Goal: Navigation & Orientation: Go to known website

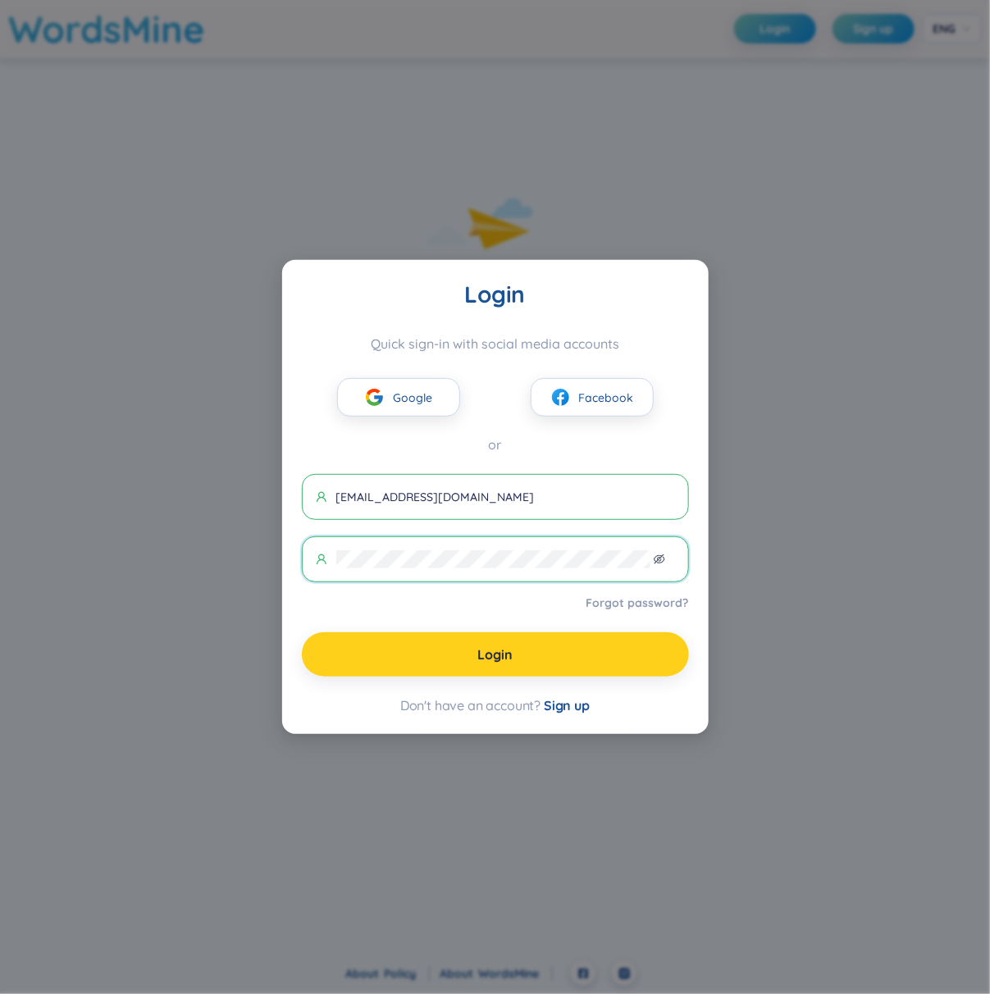
click at [518, 654] on button "Login" at bounding box center [495, 654] width 387 height 44
click at [469, 654] on button "Login" at bounding box center [495, 654] width 387 height 44
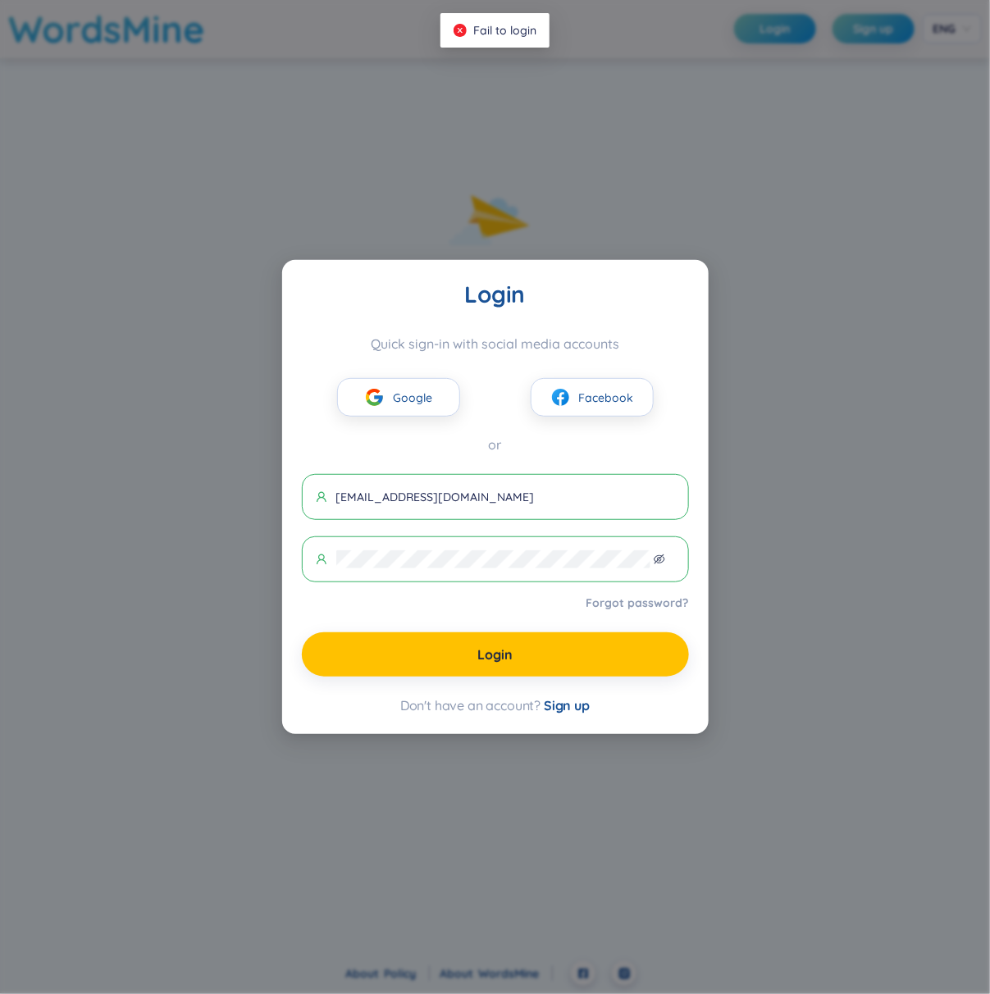
click at [454, 505] on span "an1@gmail.com" at bounding box center [495, 497] width 387 height 46
click at [445, 493] on input "an1@gmail.com" at bounding box center [505, 497] width 339 height 18
click at [427, 488] on input "text" at bounding box center [505, 497] width 339 height 18
paste input "an1@gmail.com"
type input "an1@gmail.com"
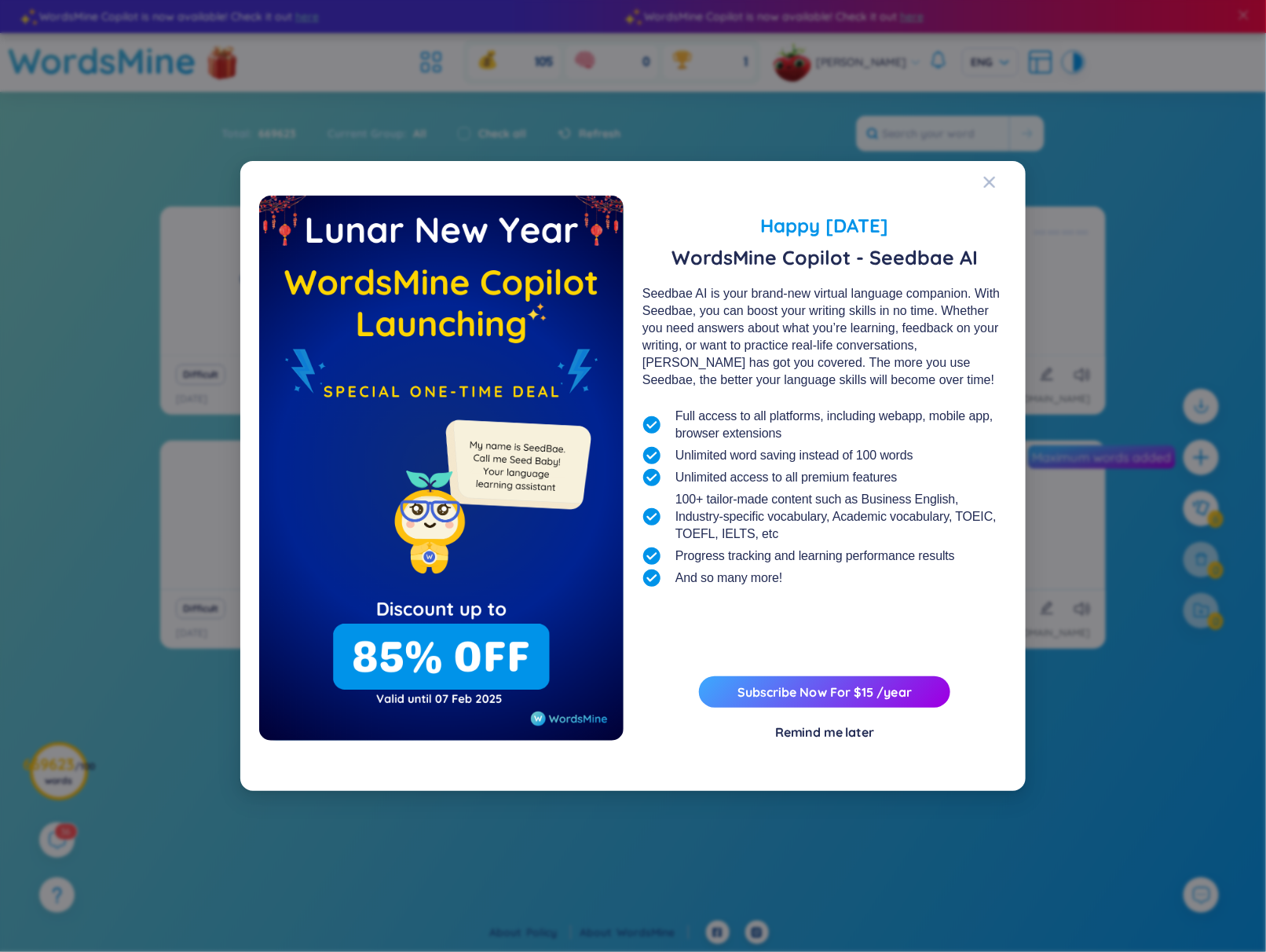
click at [947, 163] on div "Happy Lunar New Year 2025 WordsMine Copilot - Seedbae AI Seedbae AI is your bra…" at bounding box center [633, 476] width 1266 height 952
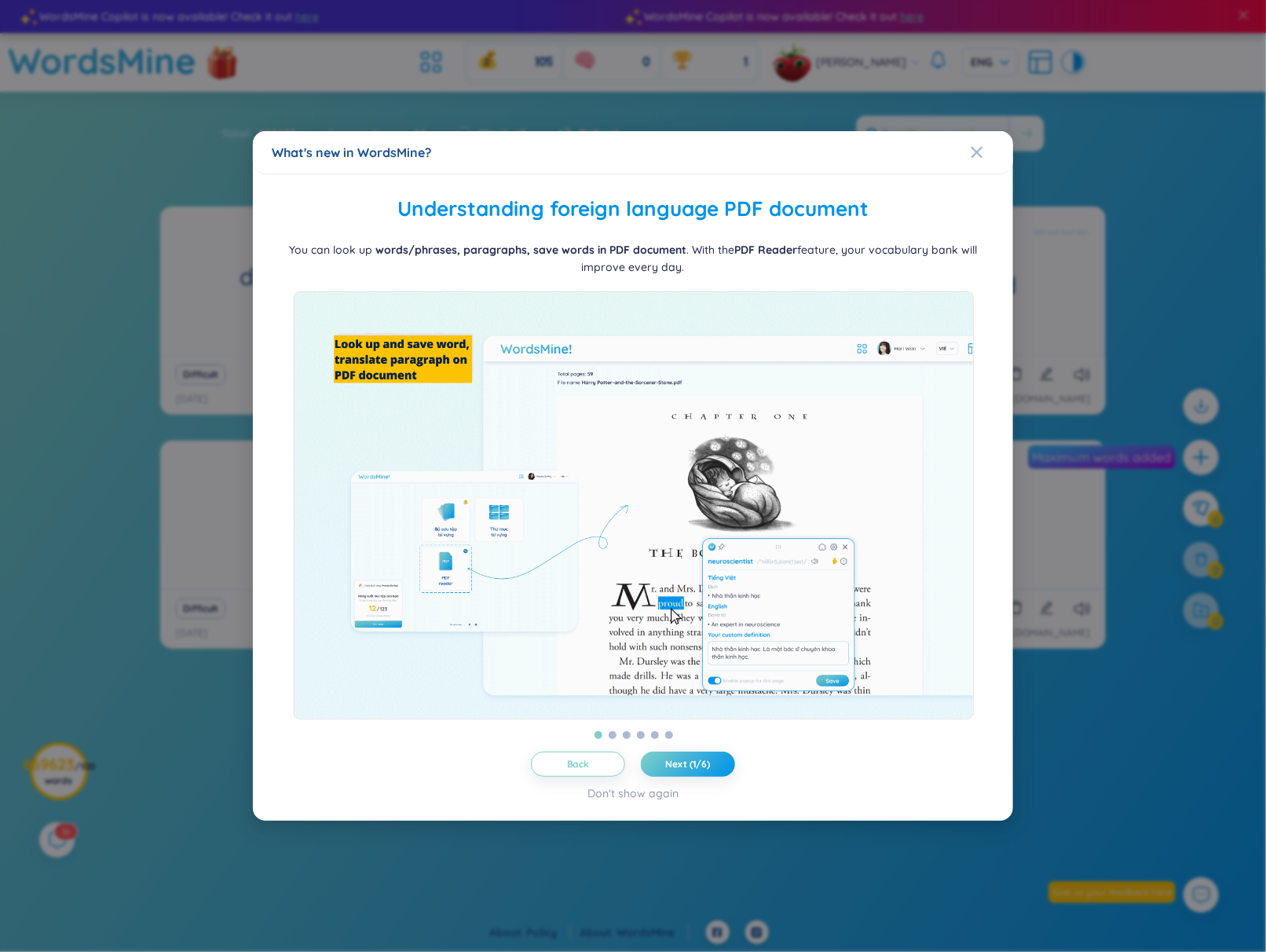
click at [875, 61] on div "What's new in WordsMine? Folder management WordsMine lets you manage and person…" at bounding box center [633, 476] width 1266 height 952
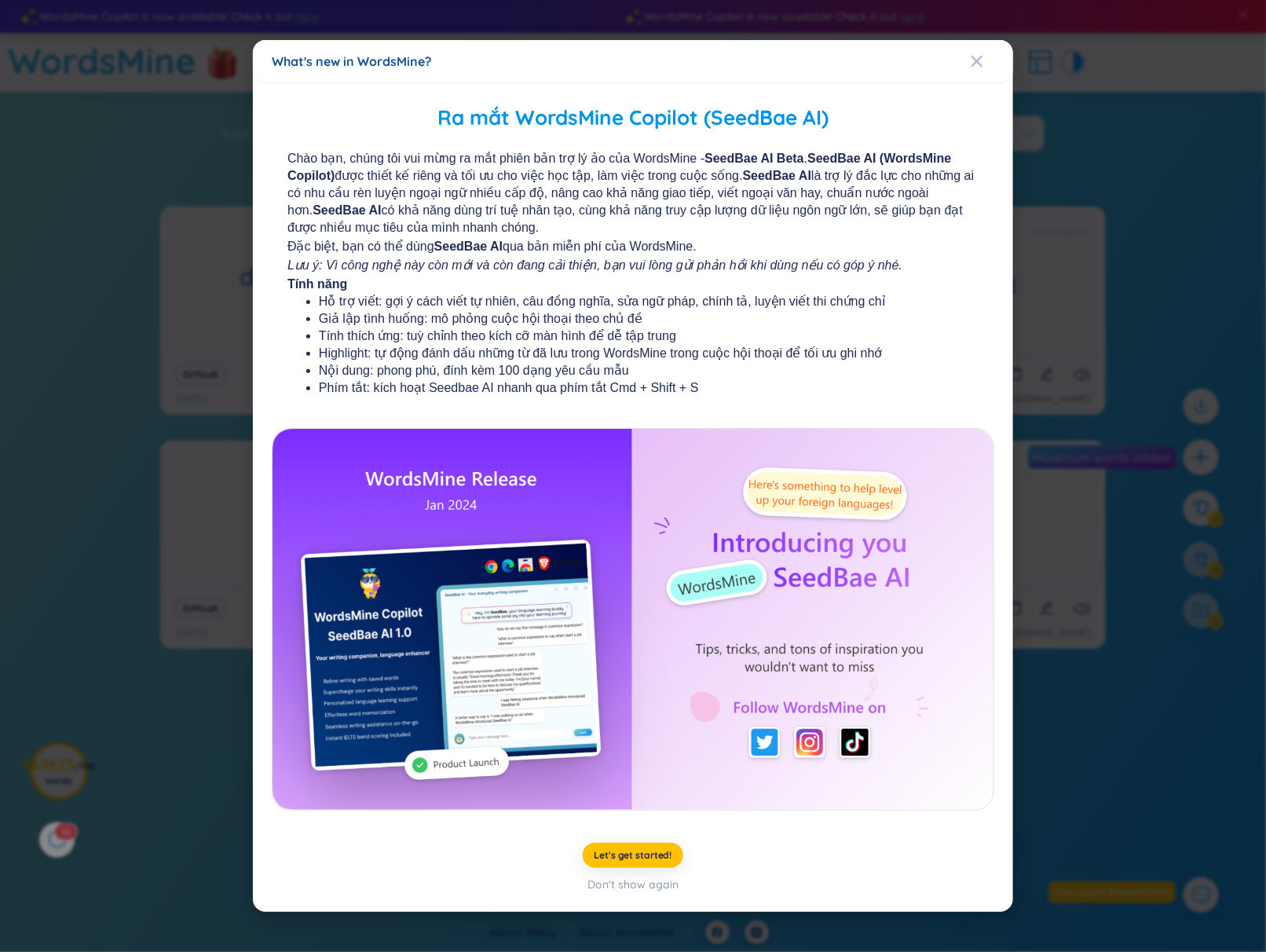
click at [947, 116] on div "What's new in WordsMine? Ra mắt WordsMine Copilot (SeedBae AI) Chào bạn, chúng …" at bounding box center [633, 476] width 1266 height 952
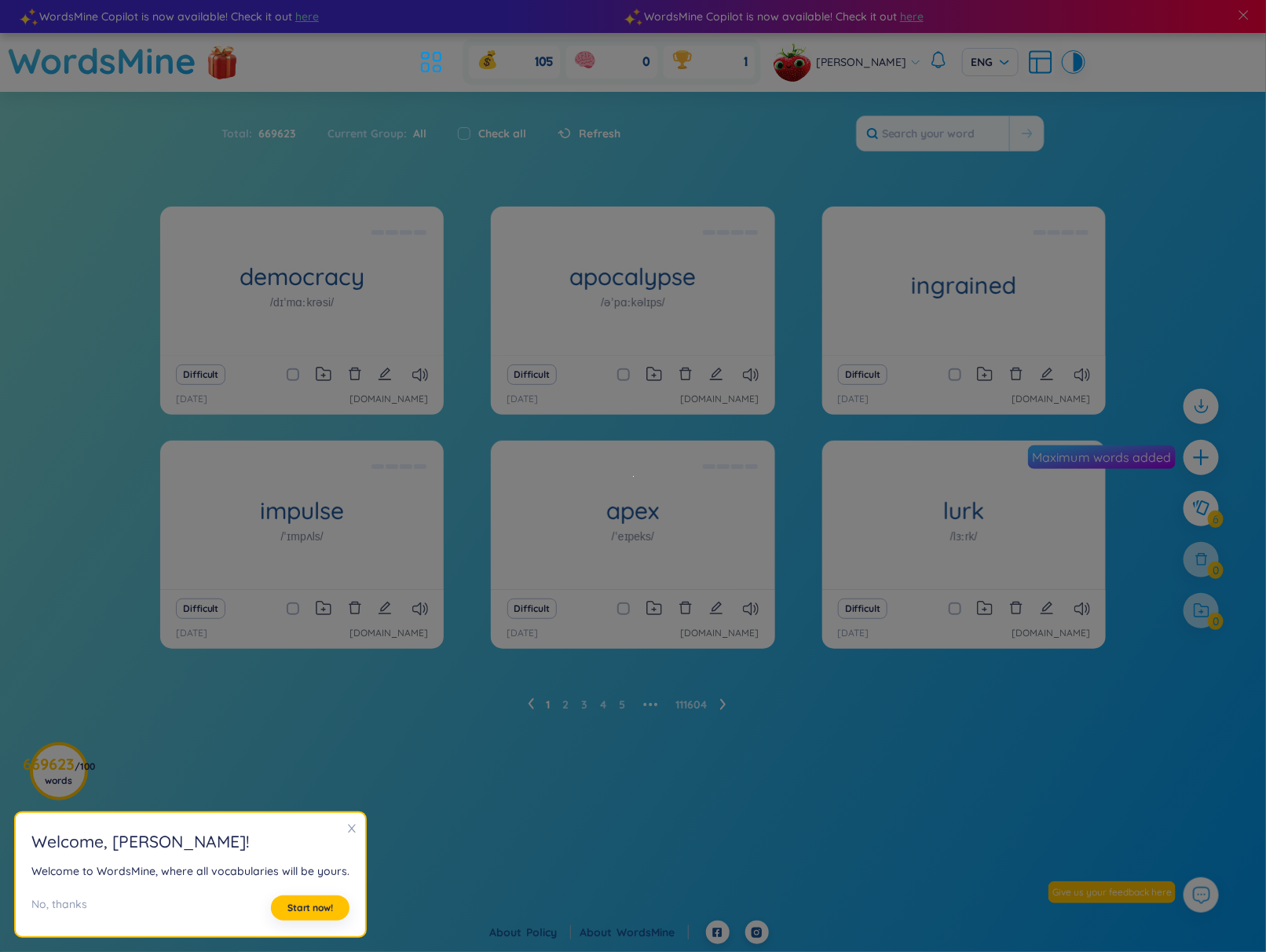
drag, startPoint x: 1181, startPoint y: 107, endPoint x: 1022, endPoint y: 80, distance: 161.3
click at [947, 107] on section "Sort Alphabet Ascending Alphabet Descending Time-based Ascending Time-based Des…" at bounding box center [633, 435] width 1266 height 686
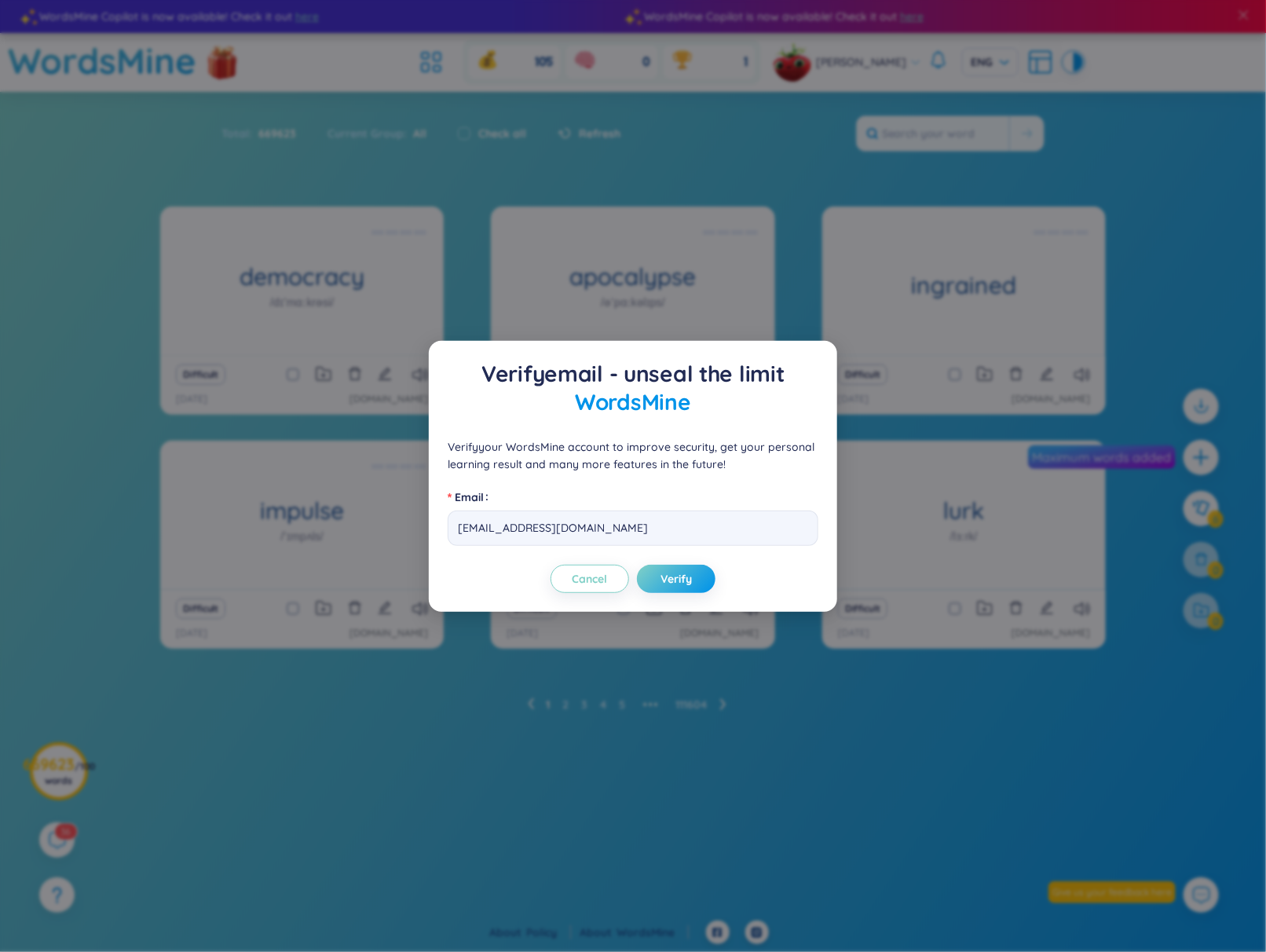
click at [859, 92] on div "Verify email - unseal the limit WordsMine Verify your WordsMine account to impr…" at bounding box center [633, 476] width 1266 height 952
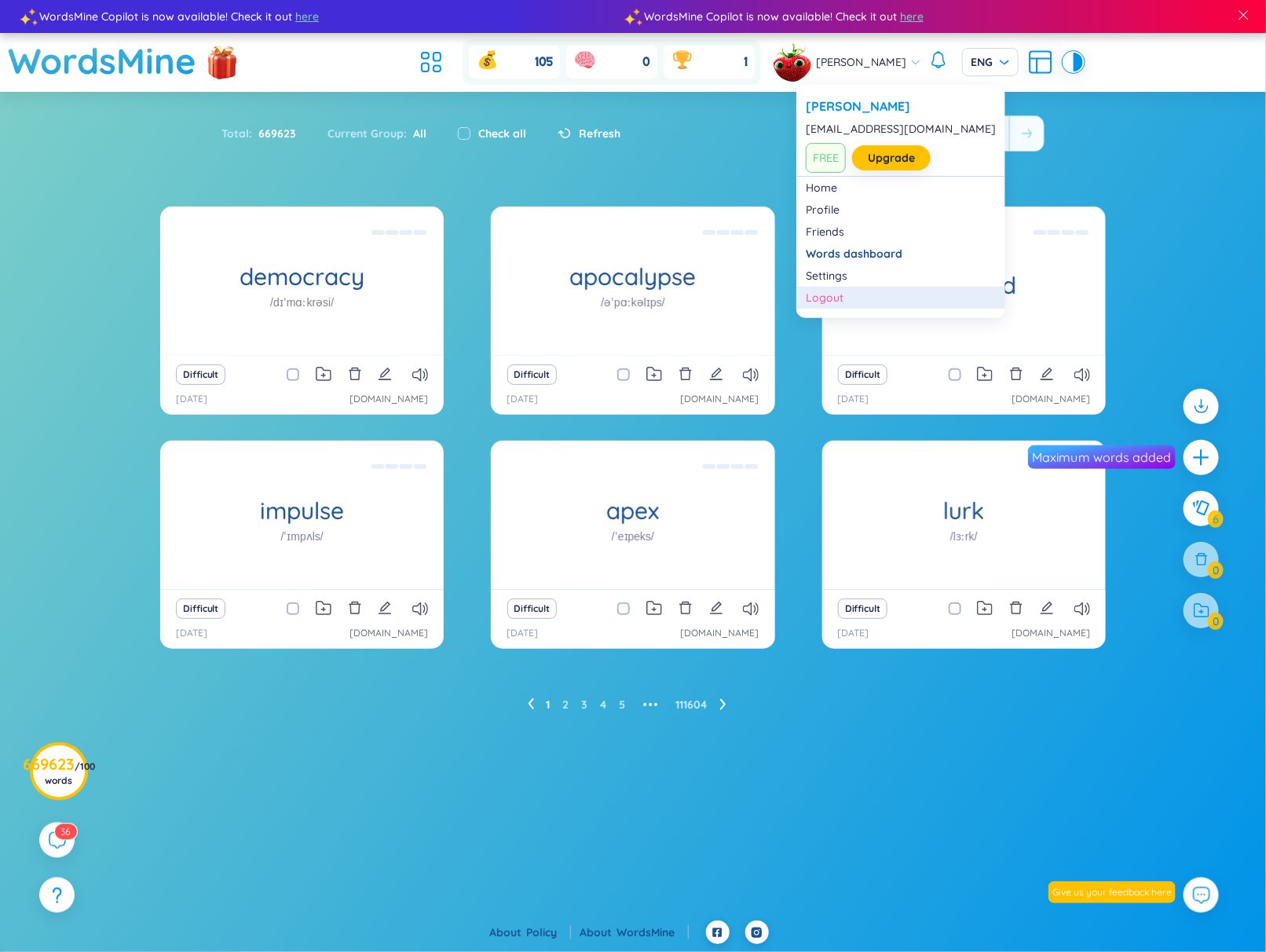
click at [857, 300] on div "Logout" at bounding box center [900, 298] width 190 height 15
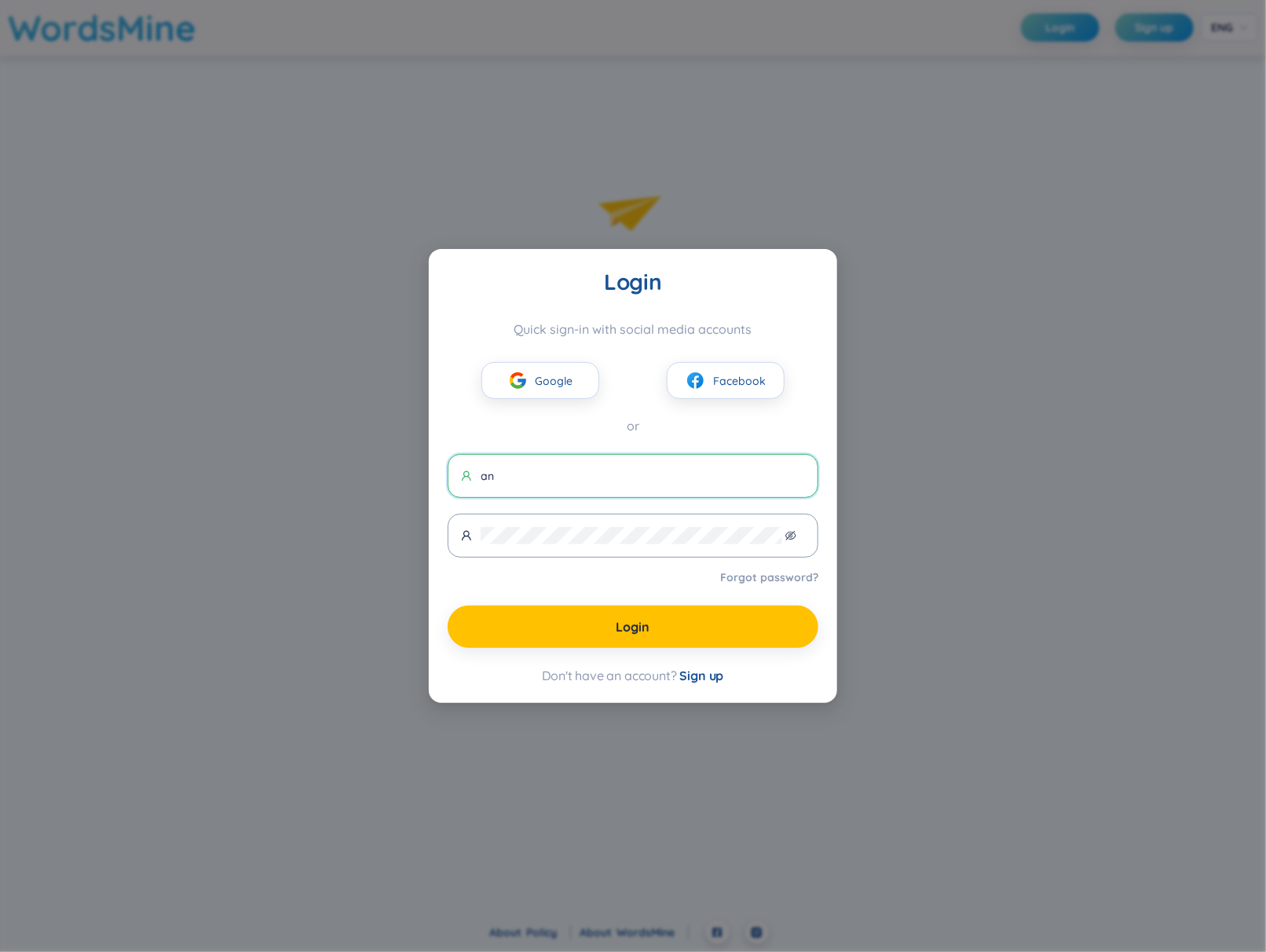
type input "an1@gmail.com"
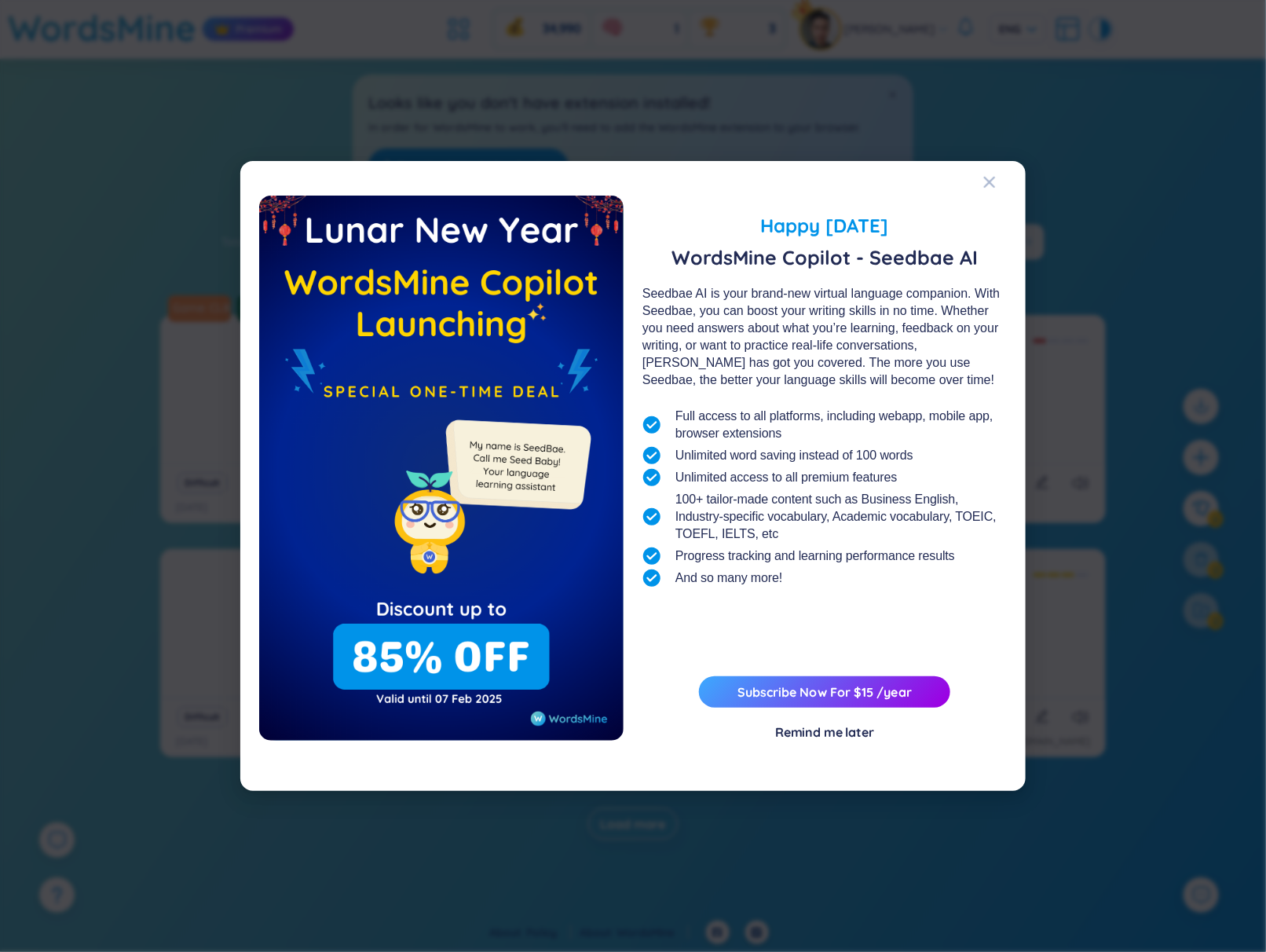
click at [947, 238] on div "Happy Lunar New Year 2025 WordsMine Copilot - Seedbae AI Seedbae AI is your bra…" at bounding box center [633, 476] width 1266 height 952
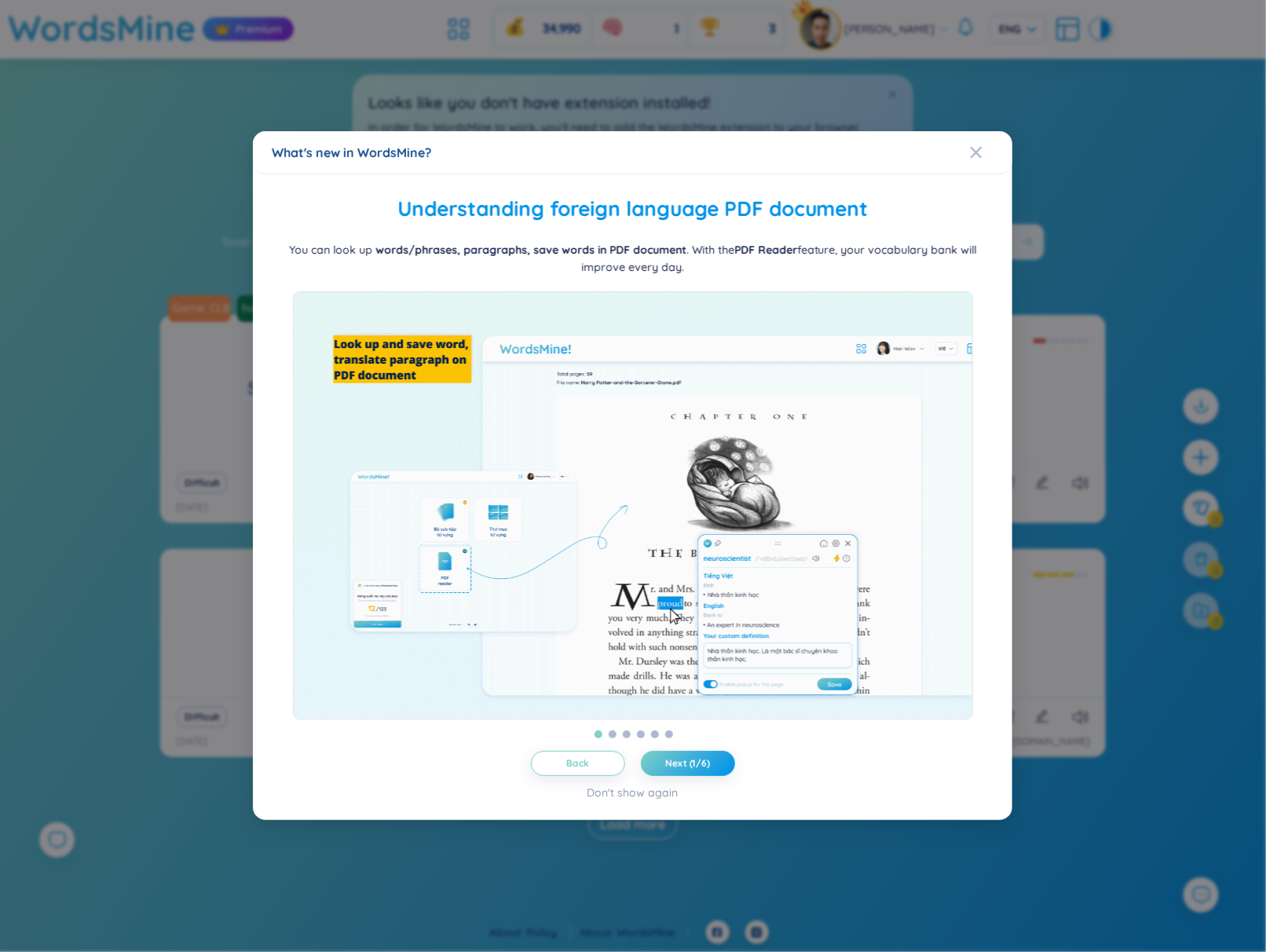
click at [947, 176] on div "What's new in WordsMine? Folder management WordsMine lets you manage and person…" at bounding box center [633, 476] width 1266 height 952
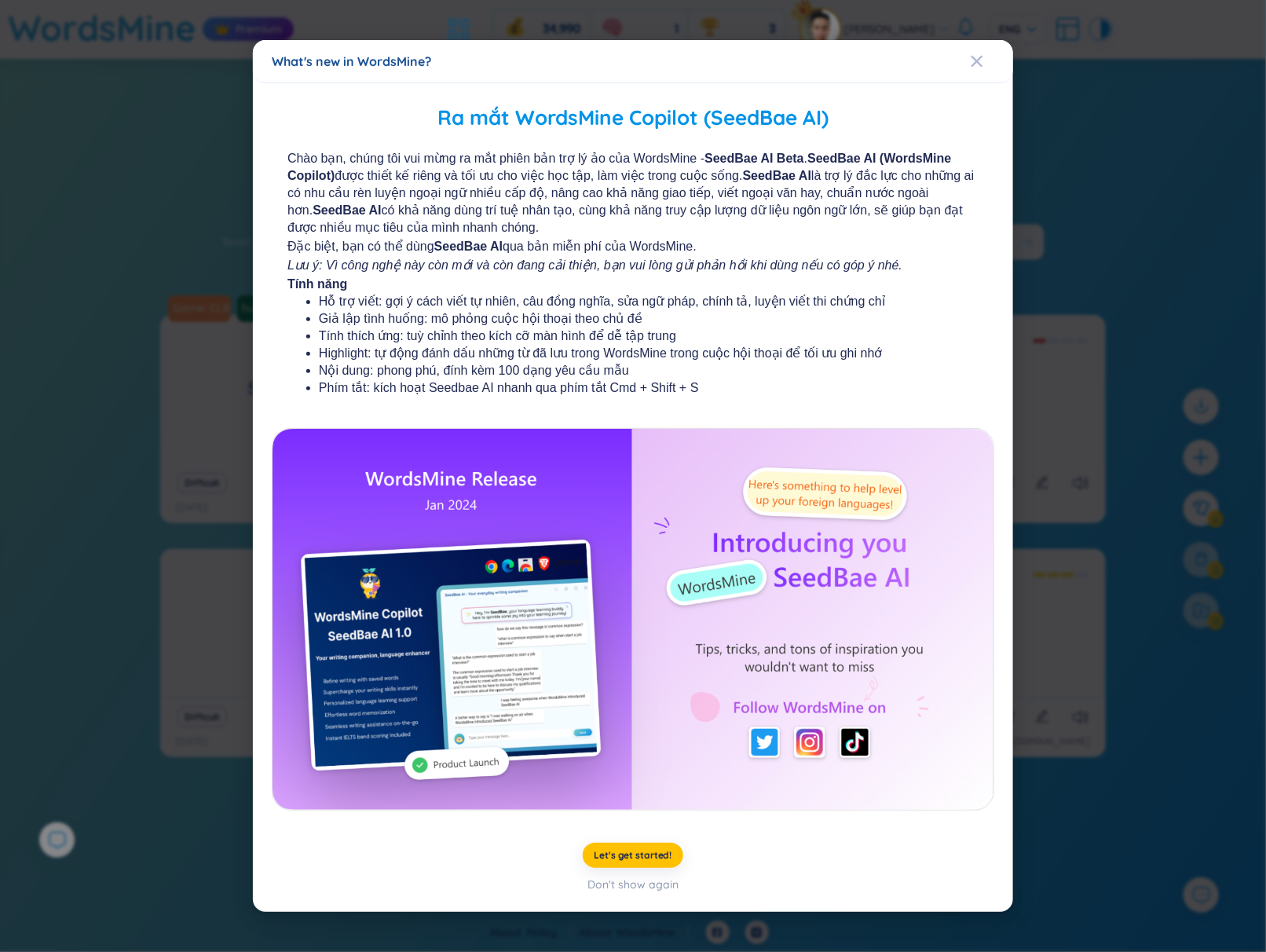
click at [947, 157] on div "What's new in WordsMine? Ra mắt WordsMine Copilot (SeedBae AI) Chào bạn, chúng …" at bounding box center [633, 476] width 1266 height 952
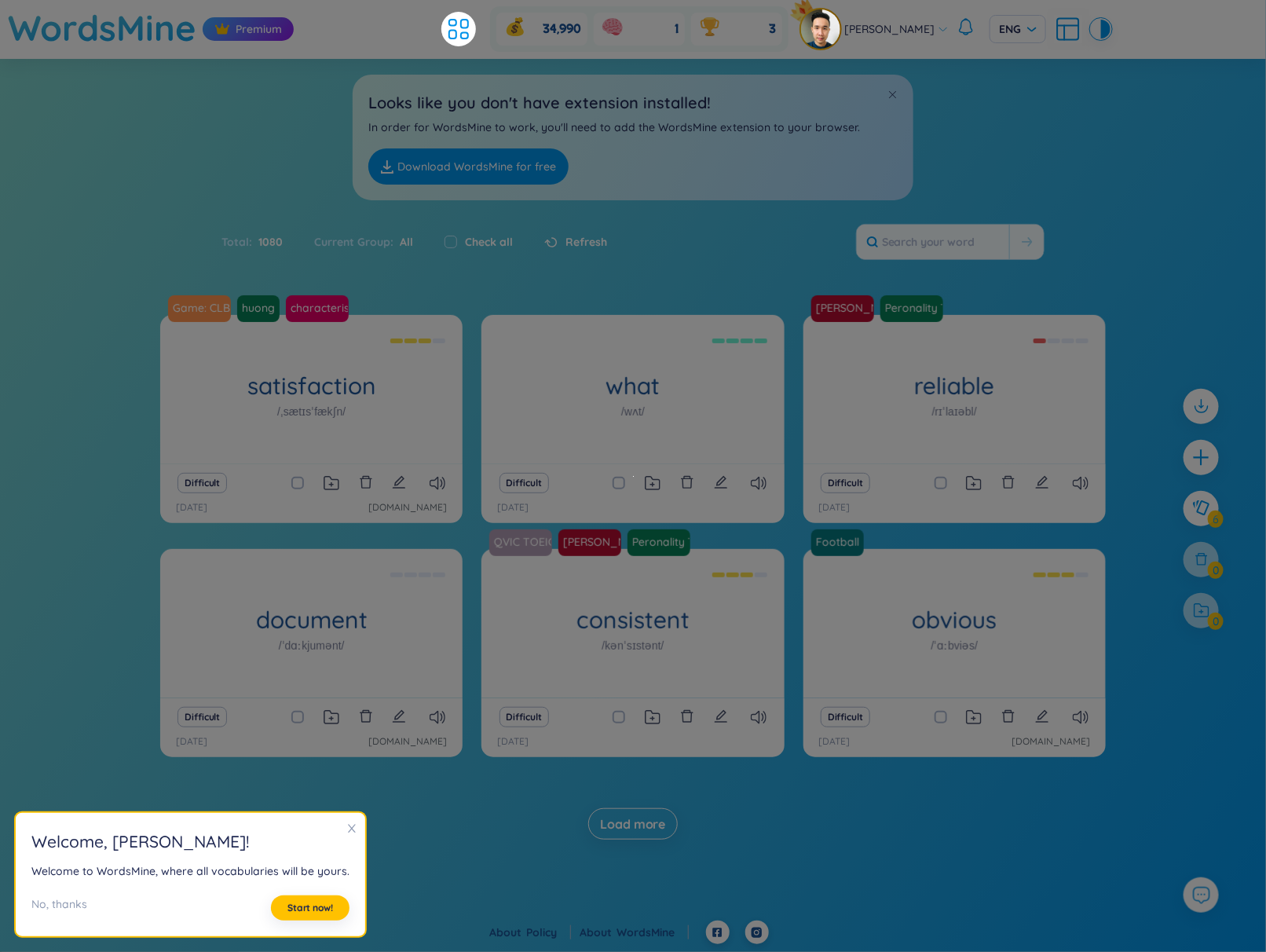
click at [947, 153] on section "Sort Alphabet Ascending Alphabet Descending Time-based Ascending Time-based Des…" at bounding box center [633, 473] width 1266 height 827
click at [947, 147] on div "Looks like you don't have extension installed! In order for WordsMine to work, …" at bounding box center [633, 130] width 1266 height 142
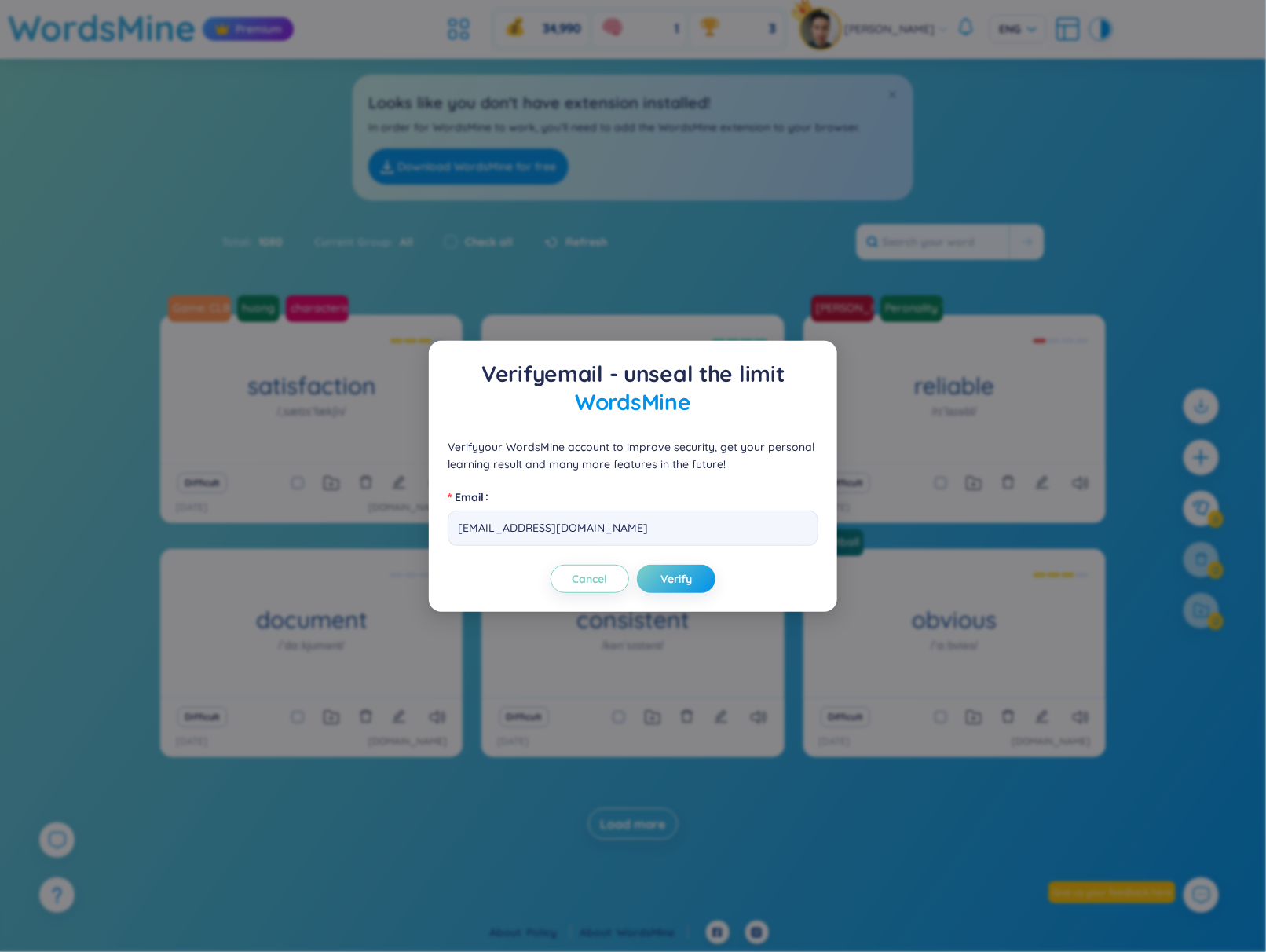
click at [947, 159] on div "Verify email - unseal the limit WordsMine Verify your WordsMine account to impr…" at bounding box center [633, 476] width 1266 height 952
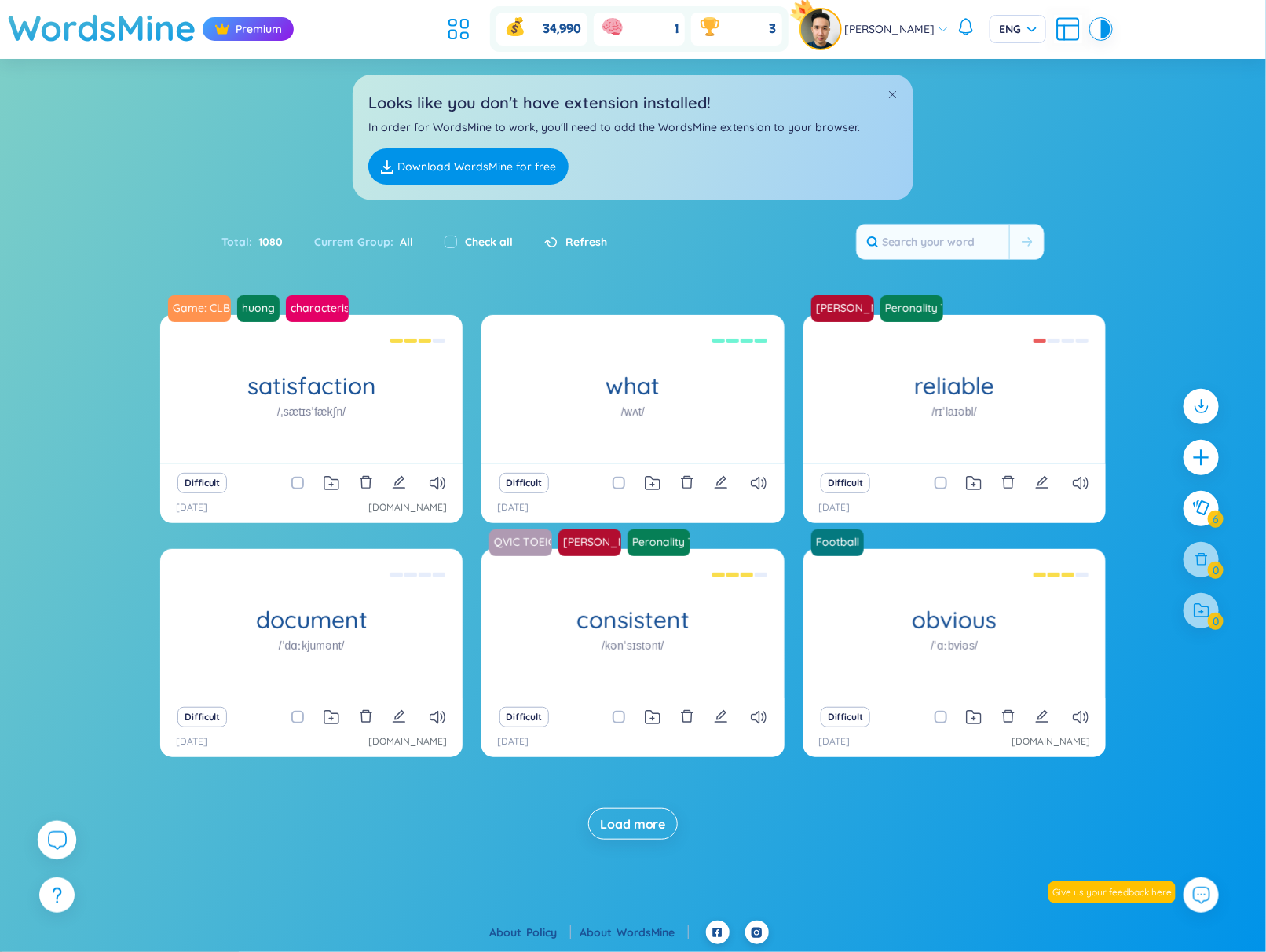
click at [61, 850] on icon at bounding box center [57, 840] width 19 height 19
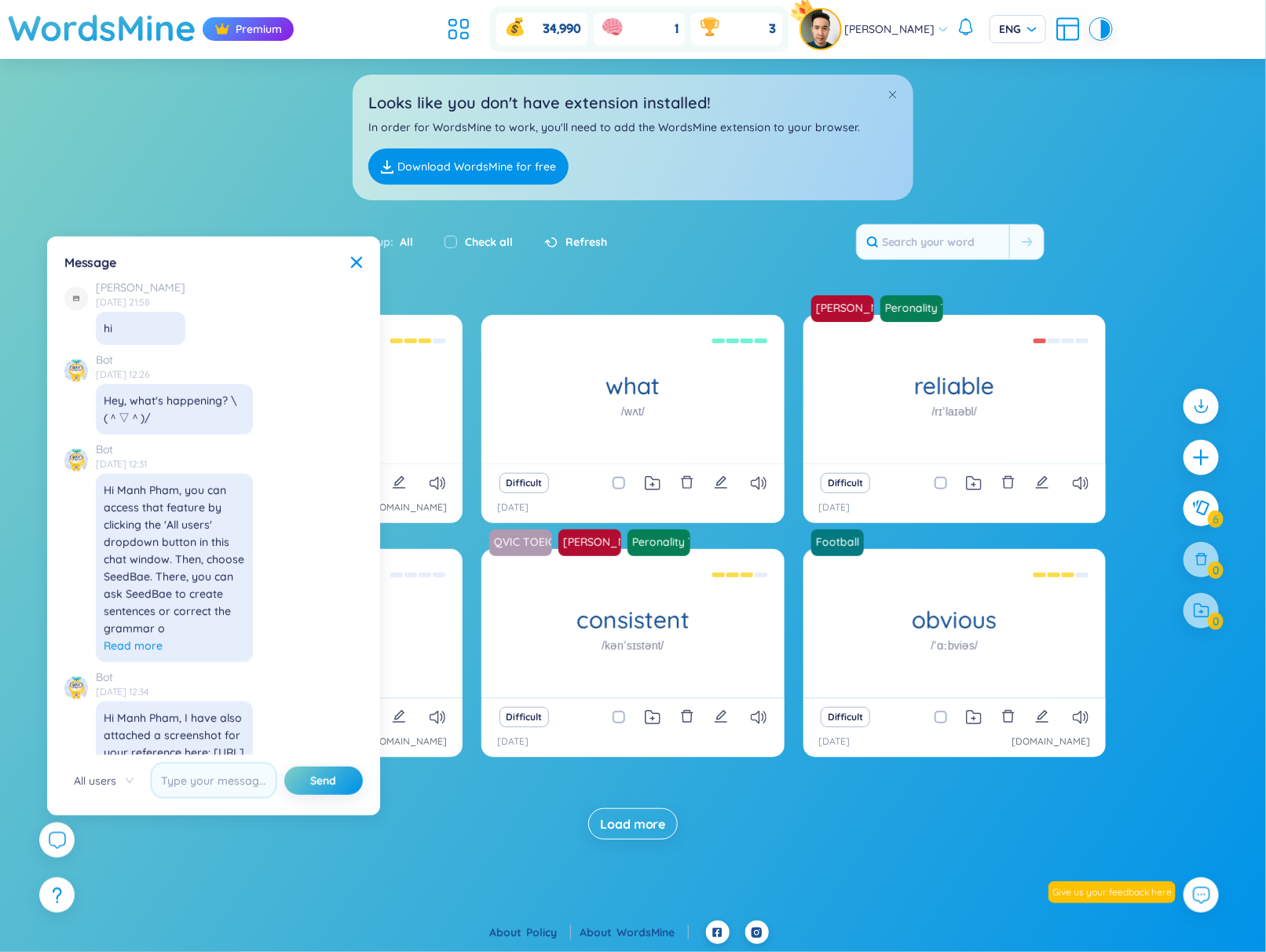
scroll to position [18047, 0]
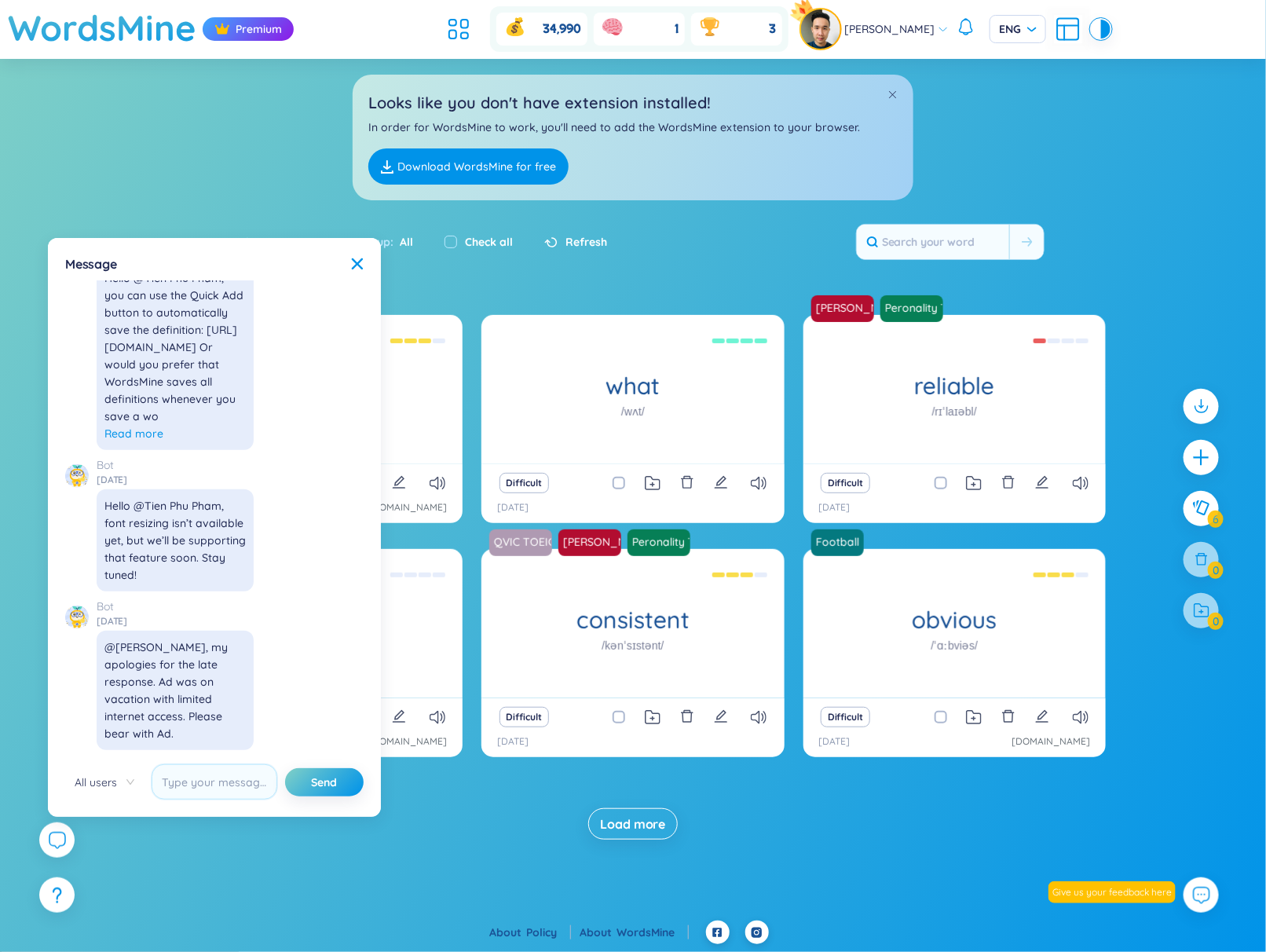
click at [142, 846] on div "Game: CLB APPLE huong characteristic satisfaction /ˌsætɪsˈfækʃn/ anh Chung ơi S…" at bounding box center [633, 593] width 1266 height 556
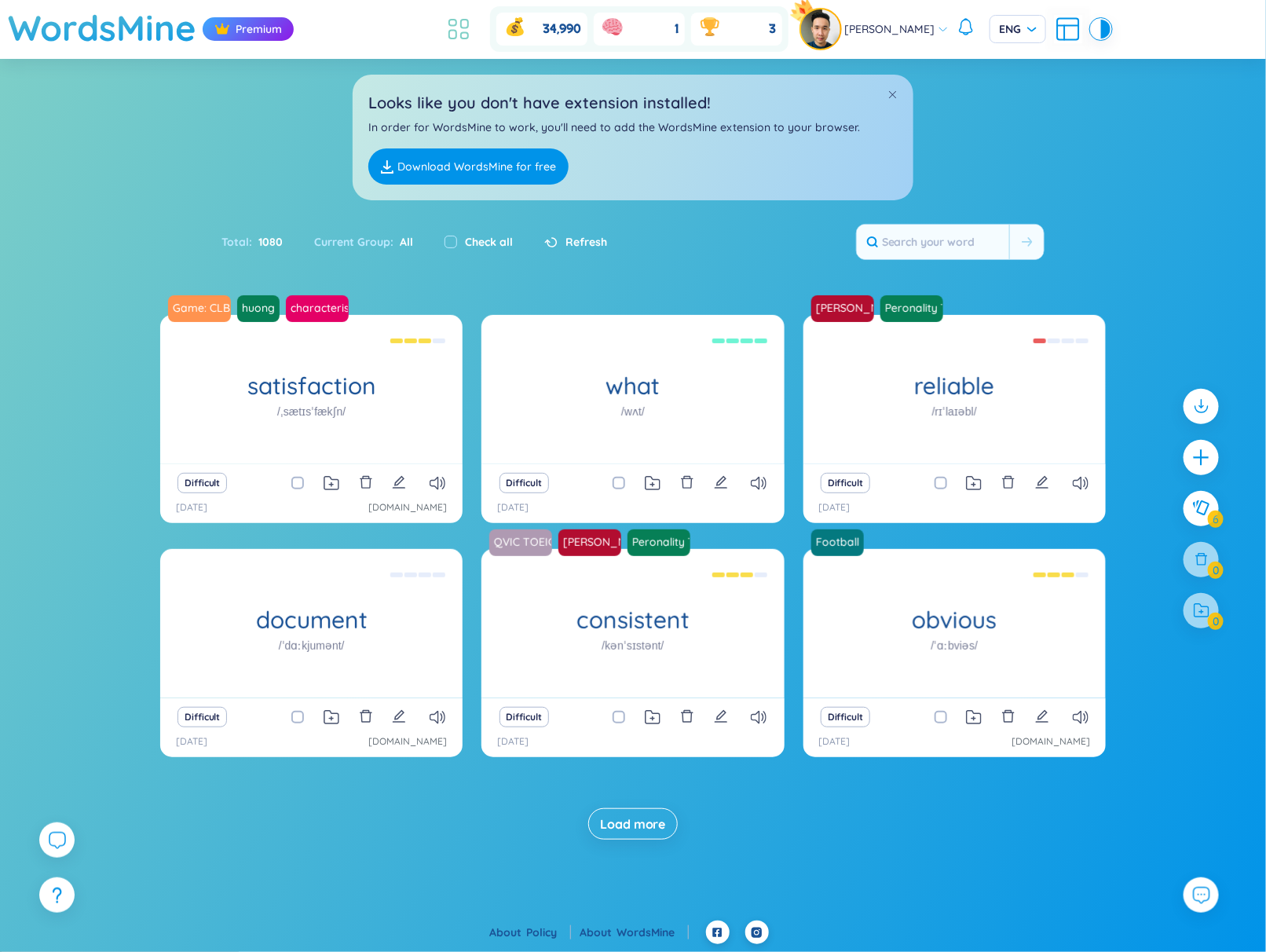
click at [468, 33] on icon at bounding box center [463, 35] width 7 height 7
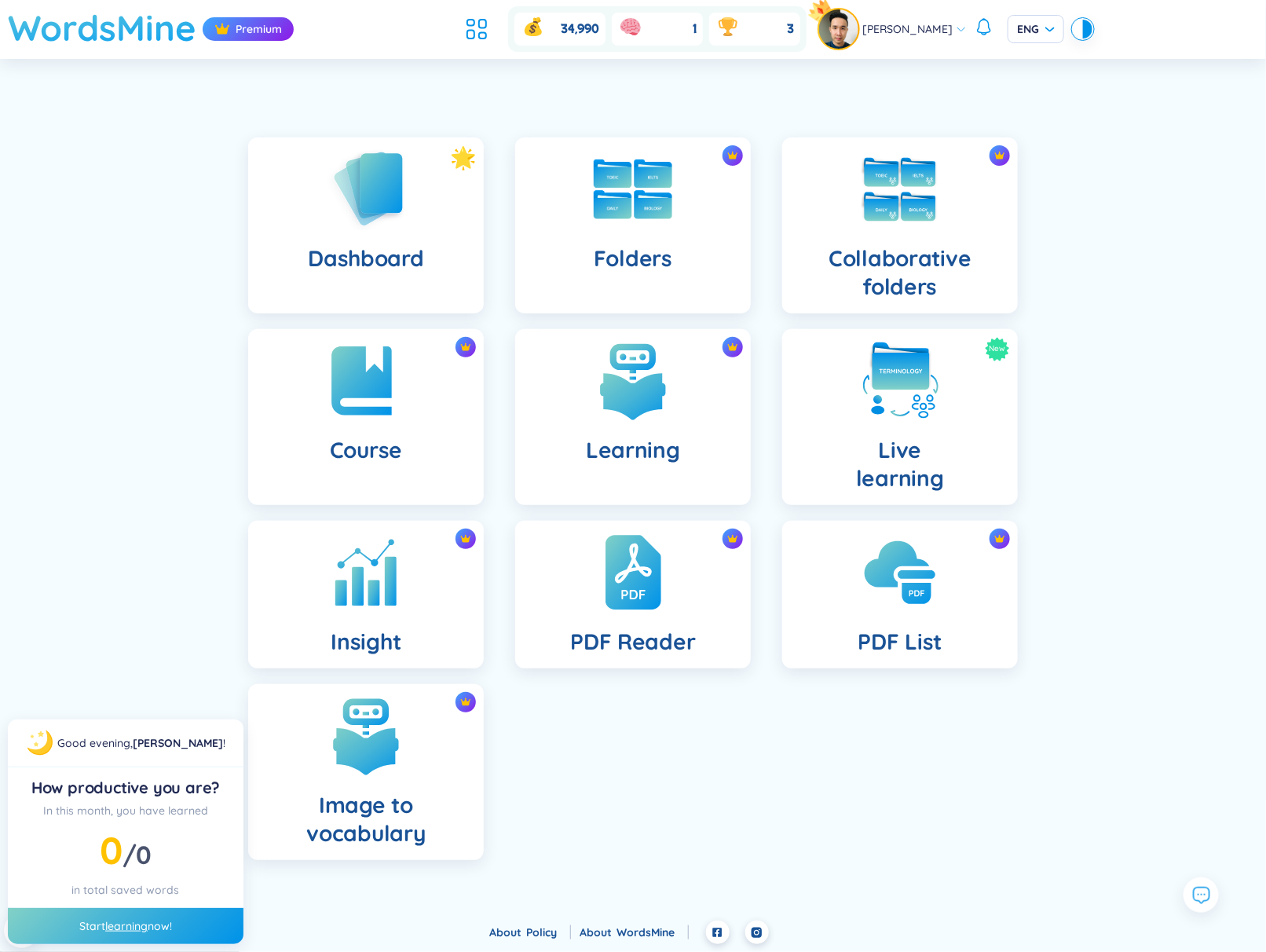
click at [158, 33] on h1 "WordsMine" at bounding box center [102, 28] width 189 height 56
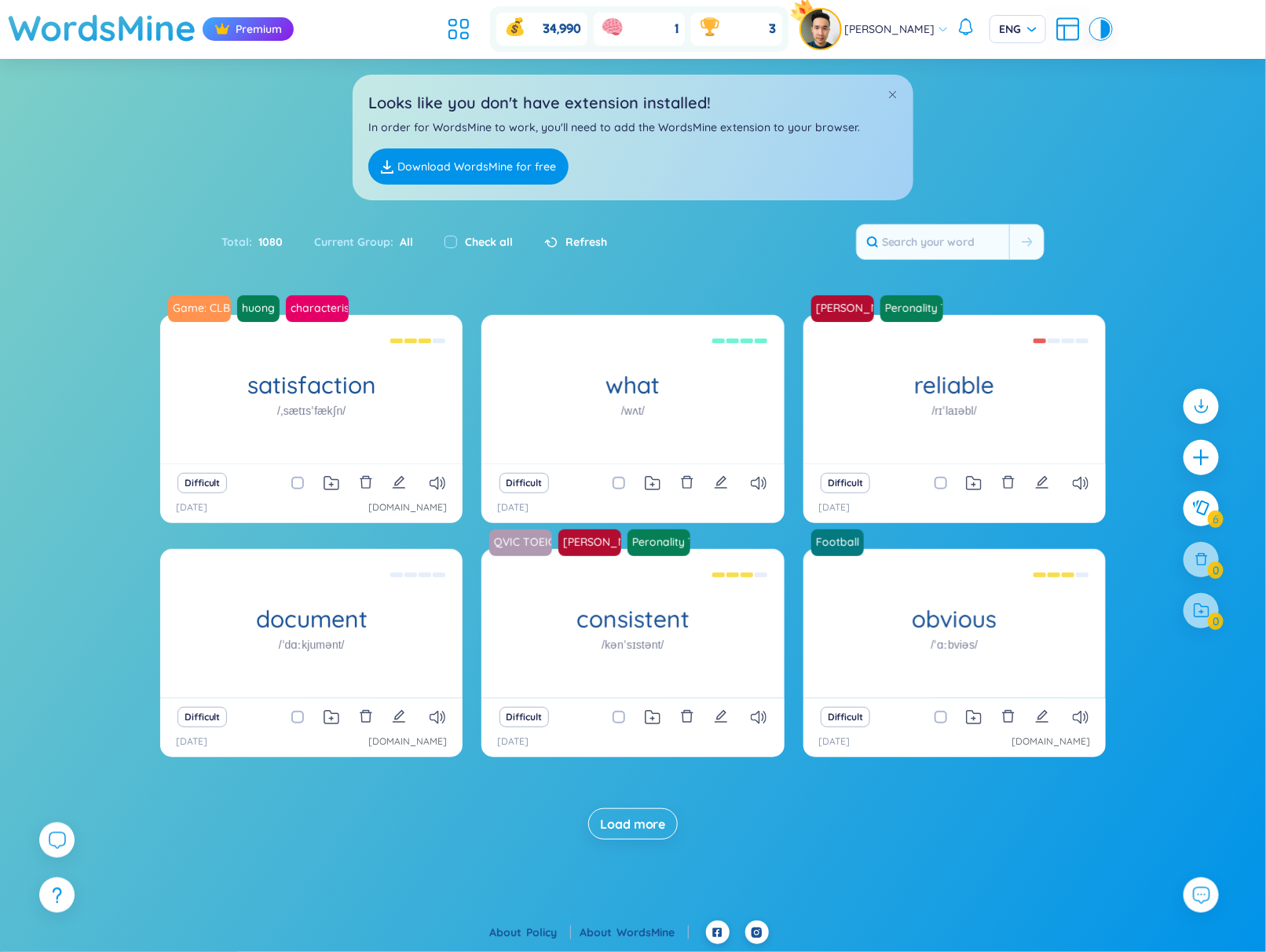
click at [648, 815] on span "Load more" at bounding box center [633, 824] width 65 height 17
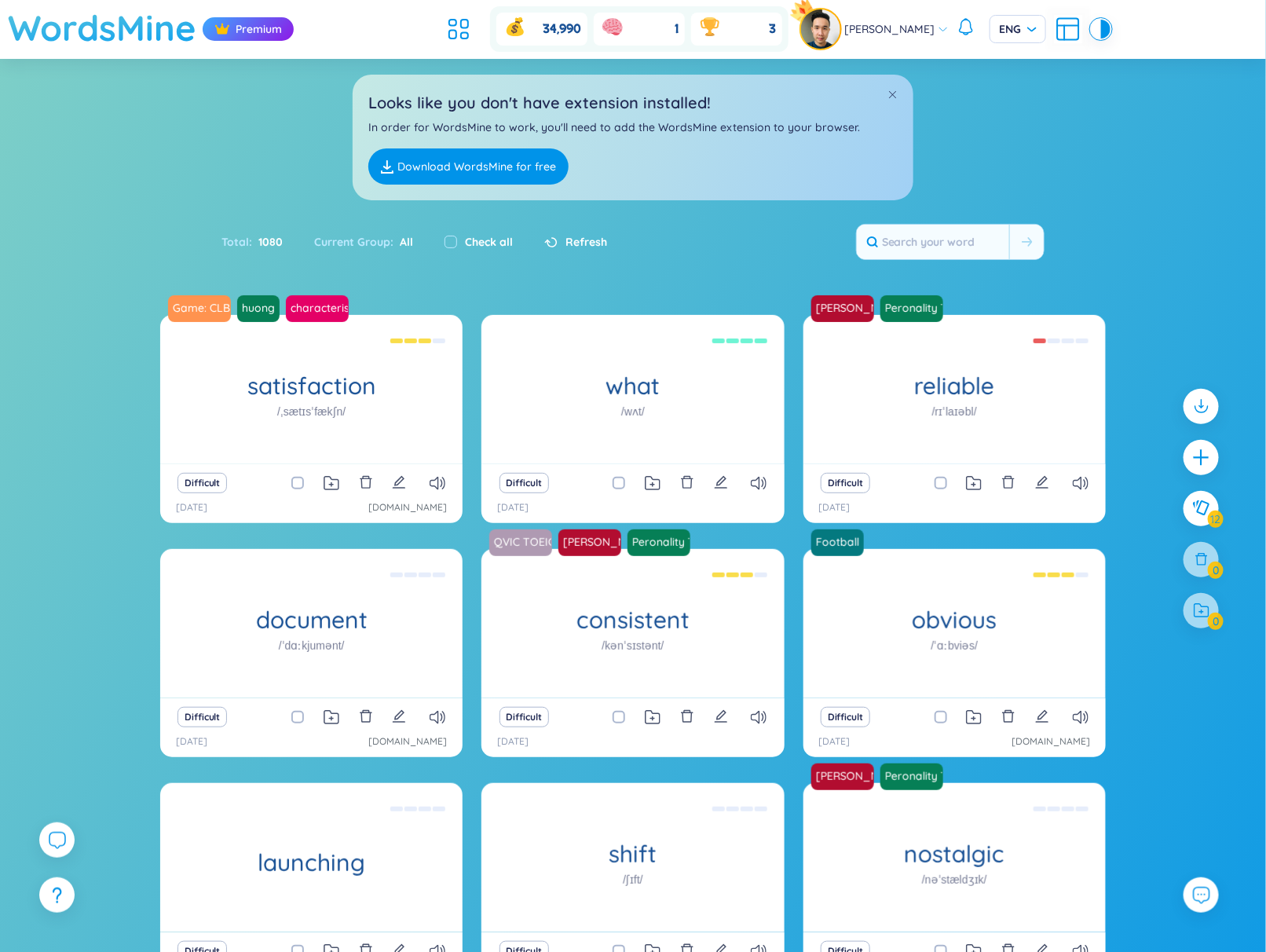
click at [167, 29] on h1 "WordsMine" at bounding box center [102, 28] width 189 height 56
drag, startPoint x: 152, startPoint y: 27, endPoint x: 157, endPoint y: 38, distance: 12.1
click at [152, 27] on h1 "WordsMine" at bounding box center [102, 28] width 189 height 56
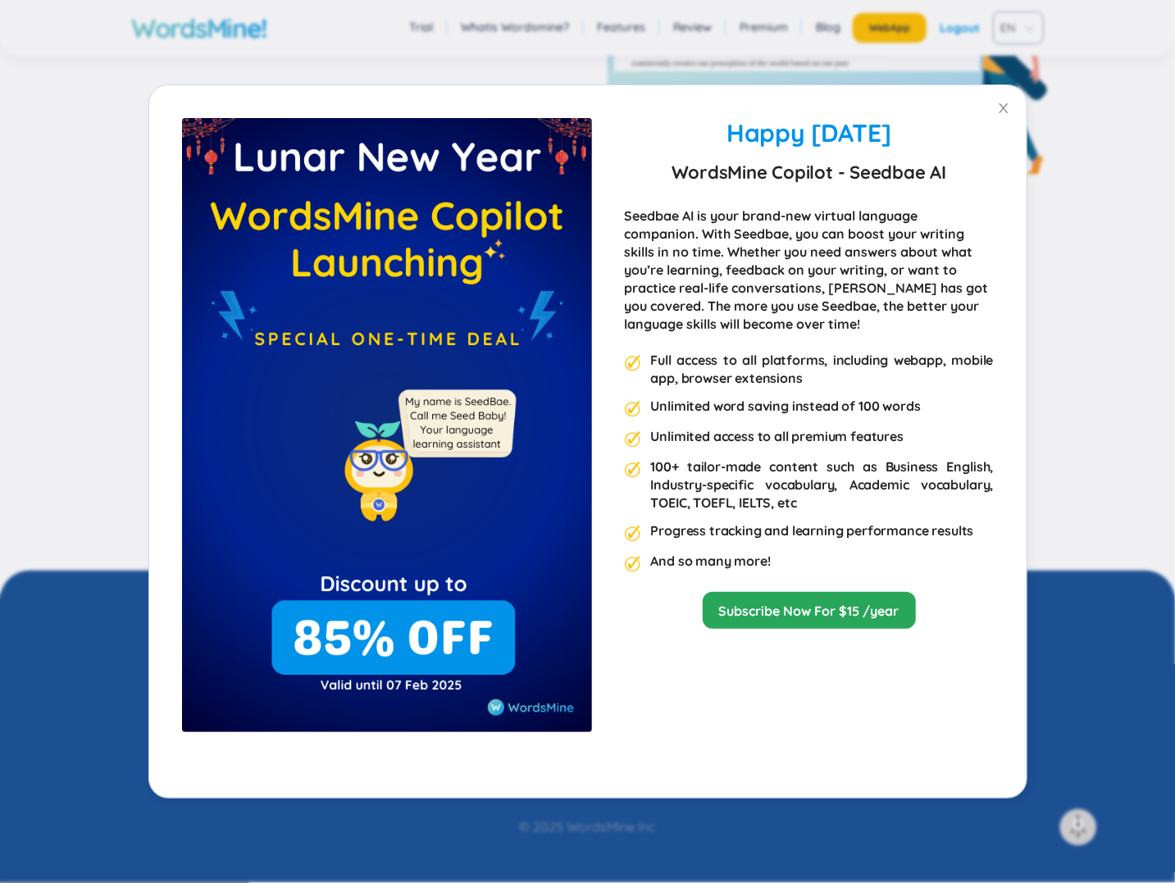
scroll to position [3709, 0]
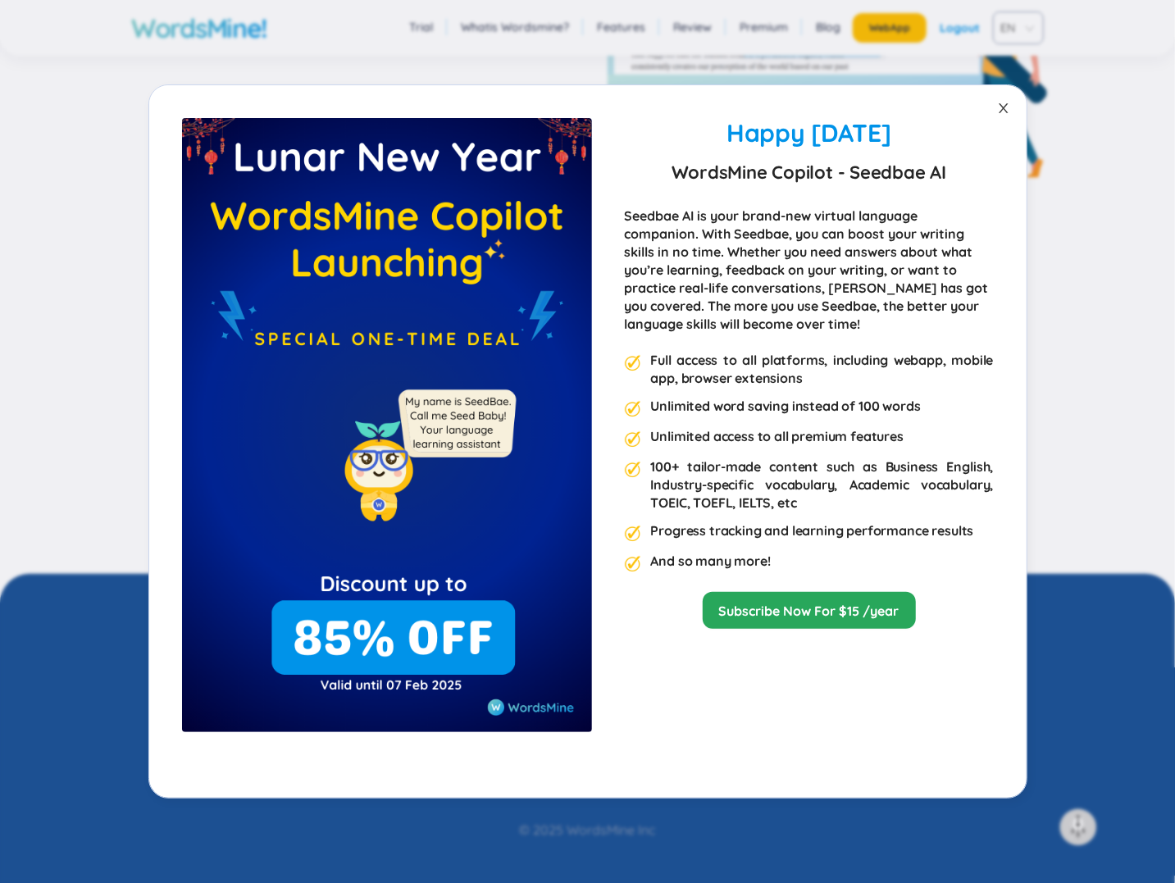
click at [994, 116] on span "Close" at bounding box center [1004, 108] width 46 height 46
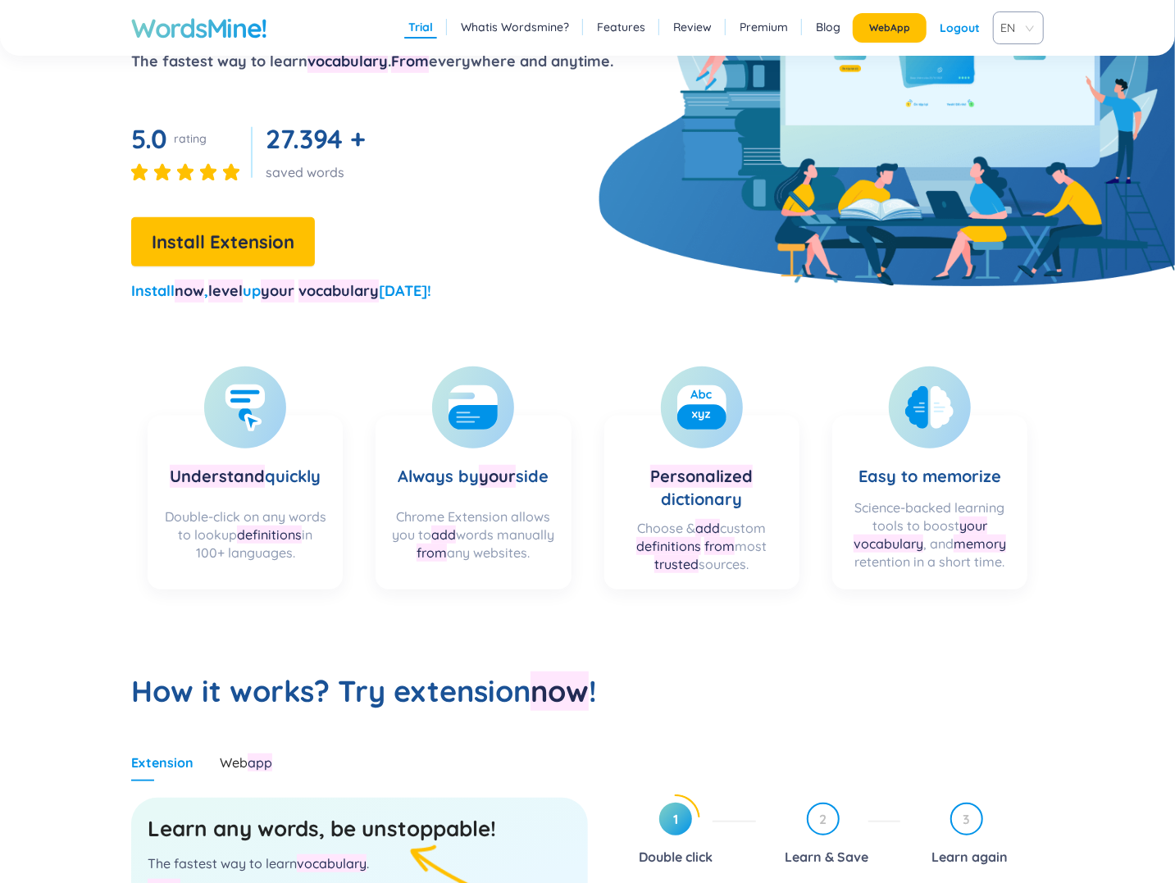
scroll to position [258, 0]
